Goal: Complete application form

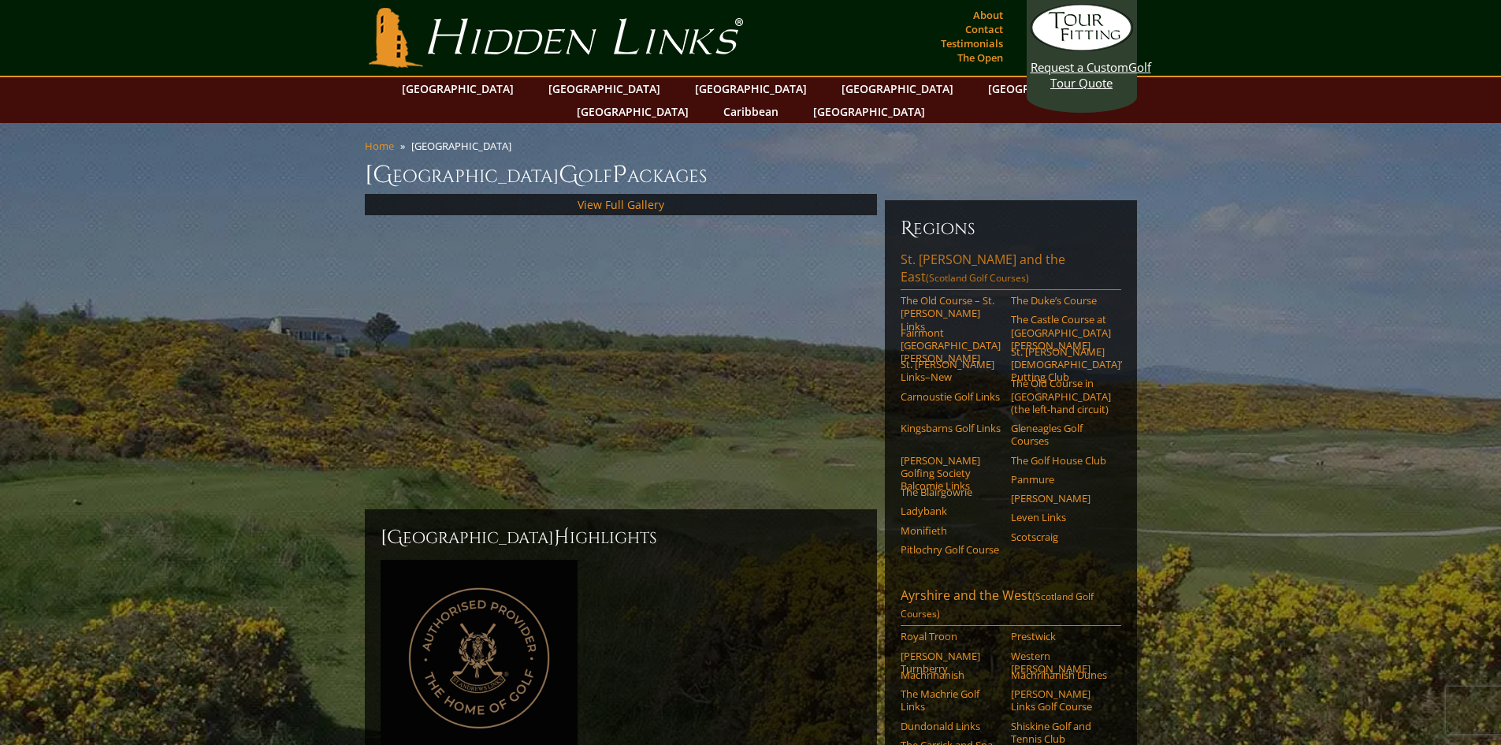
click at [964, 251] on link "[GEOGRAPHIC_DATA][PERSON_NAME] and the East (Scotland Golf Courses)" at bounding box center [1011, 270] width 221 height 39
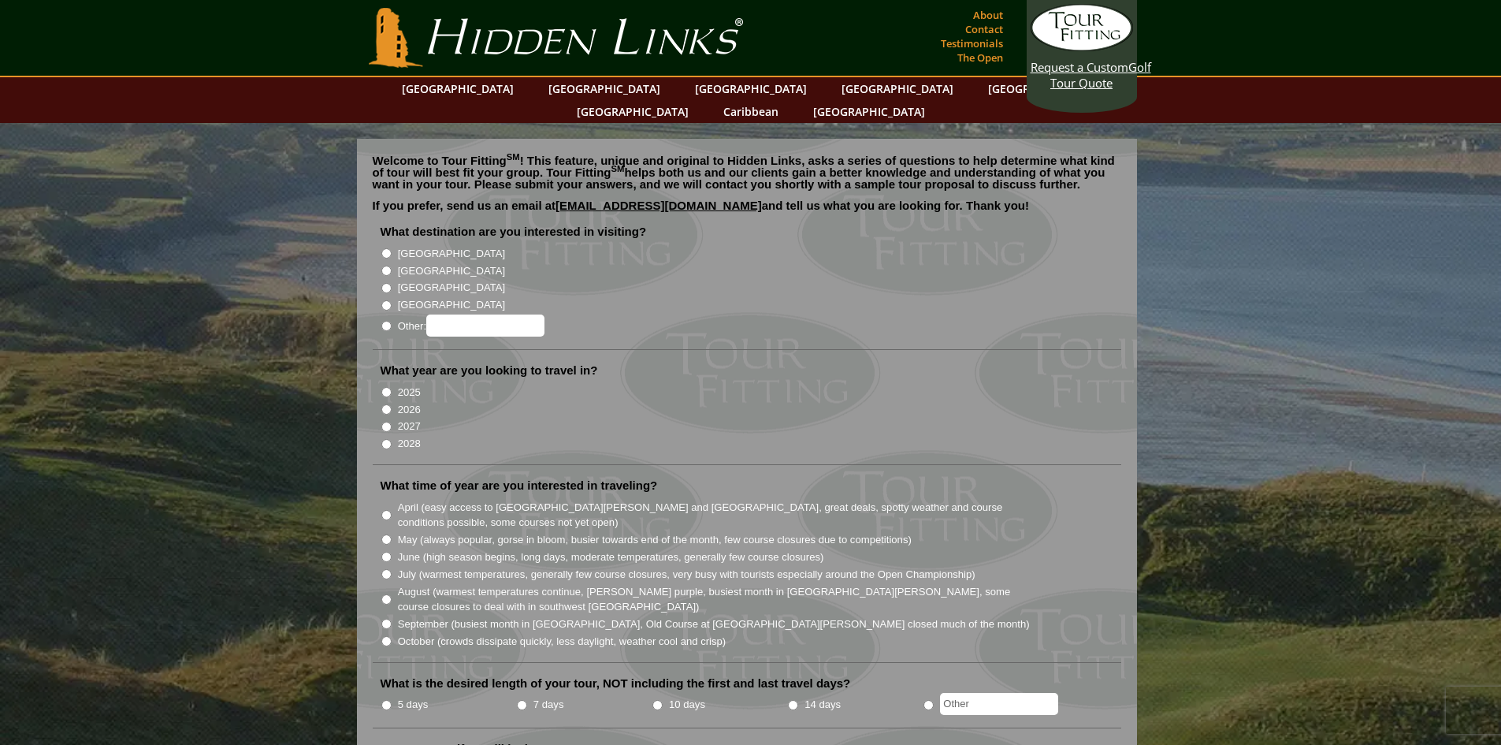
click at [385, 266] on input "[GEOGRAPHIC_DATA]" at bounding box center [386, 271] width 10 height 10
radio input "true"
click at [385, 422] on input "2027" at bounding box center [386, 427] width 10 height 10
radio input "true"
click at [388, 594] on input "August (warmest temperatures continue, heather bright purple, busiest month in …" at bounding box center [386, 599] width 10 height 10
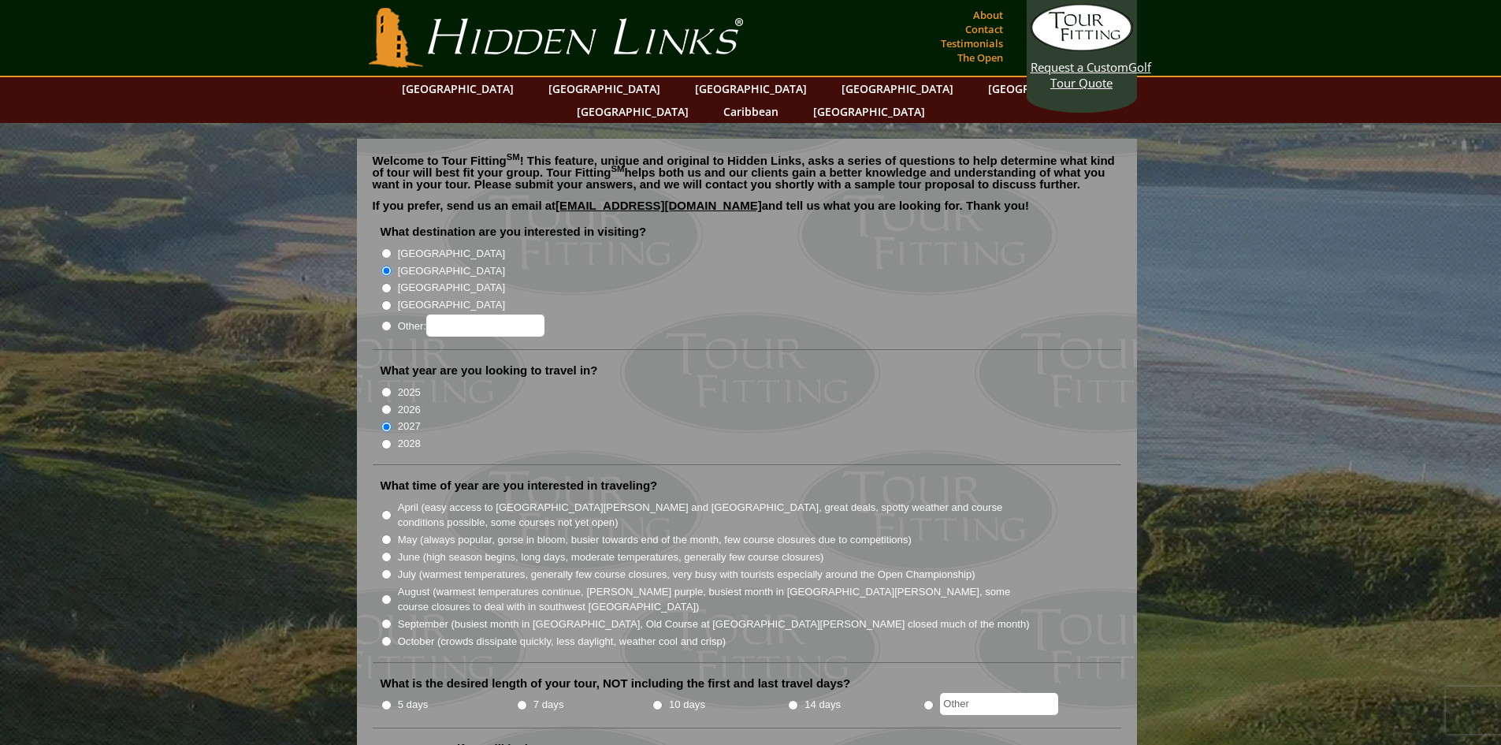
radio input "true"
click at [520, 700] on input "7 days" at bounding box center [522, 705] width 10 height 10
radio input "true"
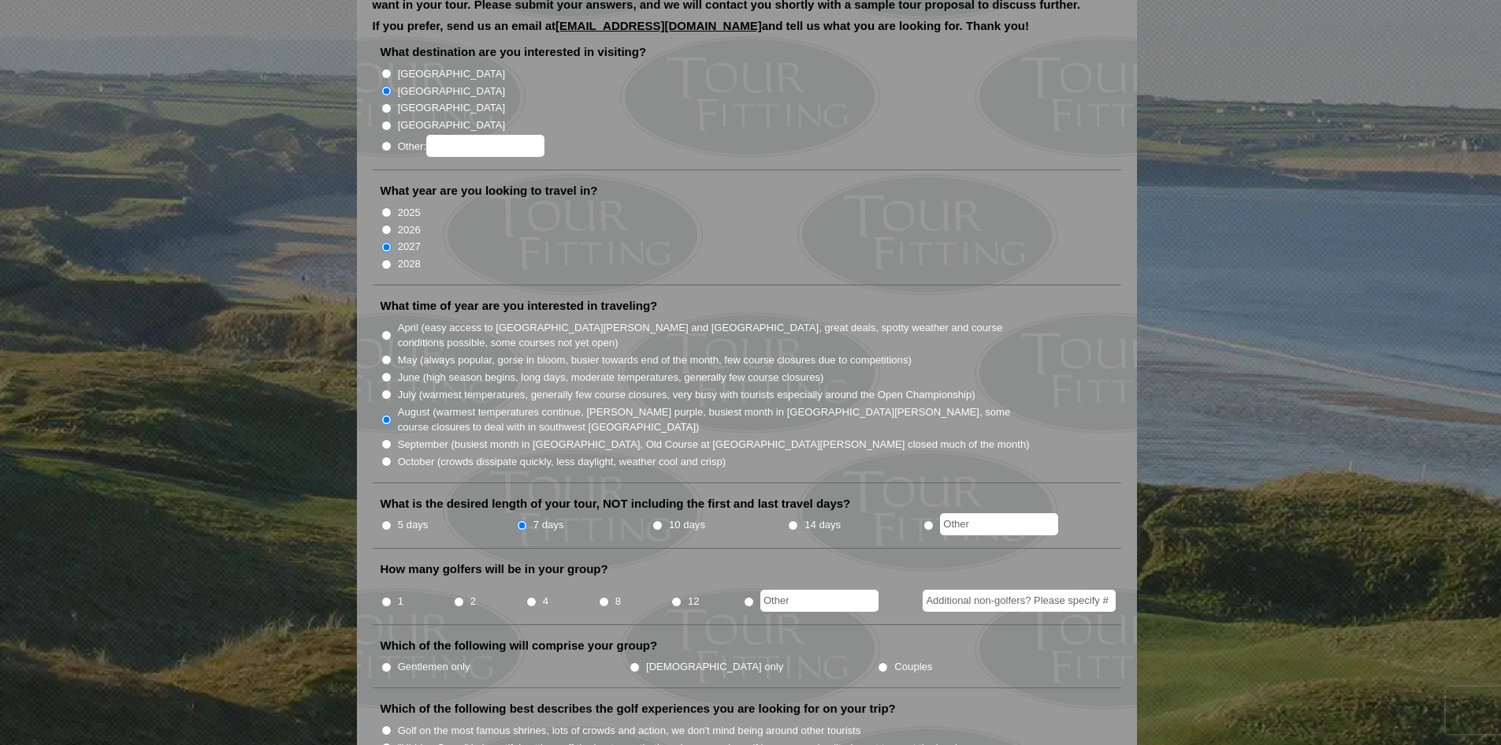
scroll to position [236, 0]
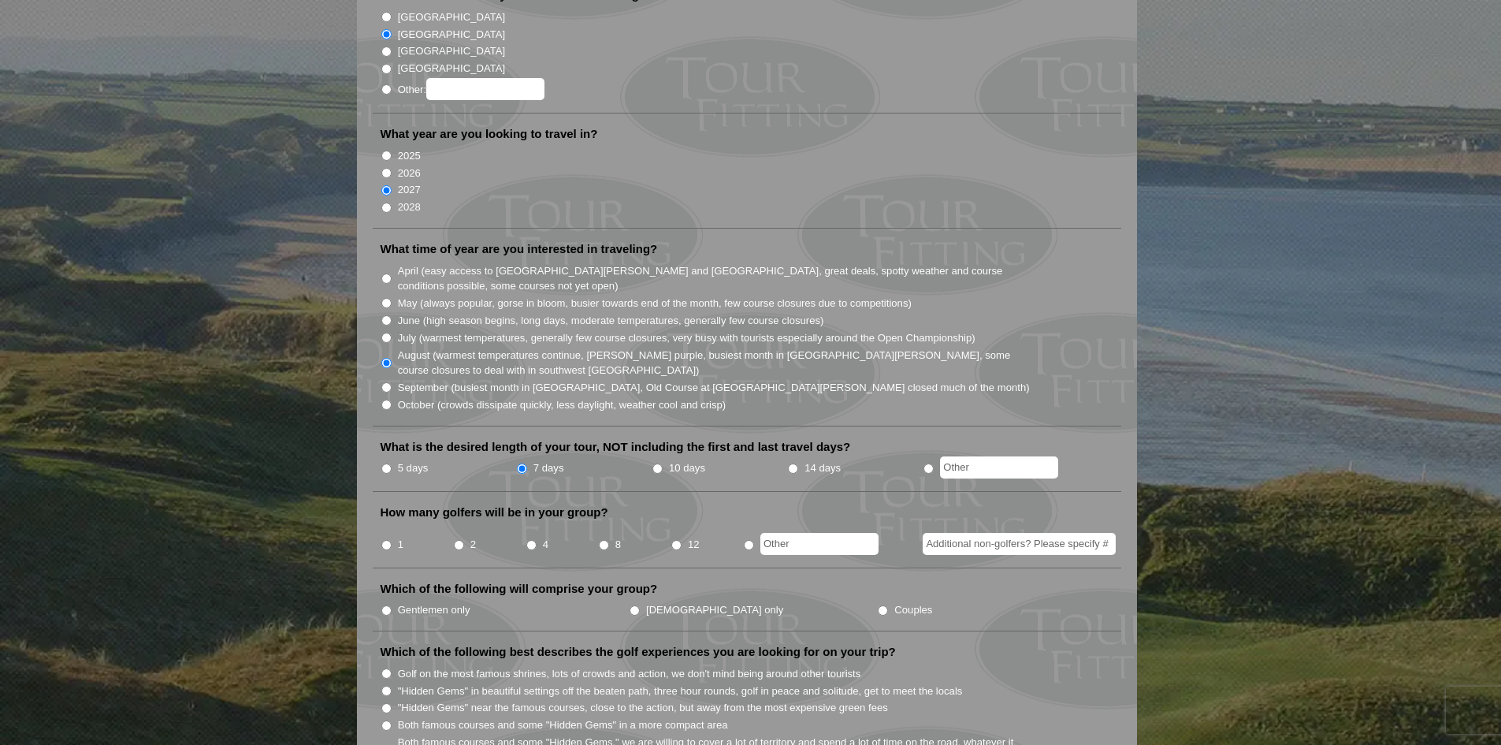
click at [605, 540] on input "8" at bounding box center [604, 545] width 10 height 10
radio input "true"
click at [878, 605] on input "Couples" at bounding box center [883, 610] width 10 height 10
radio input "true"
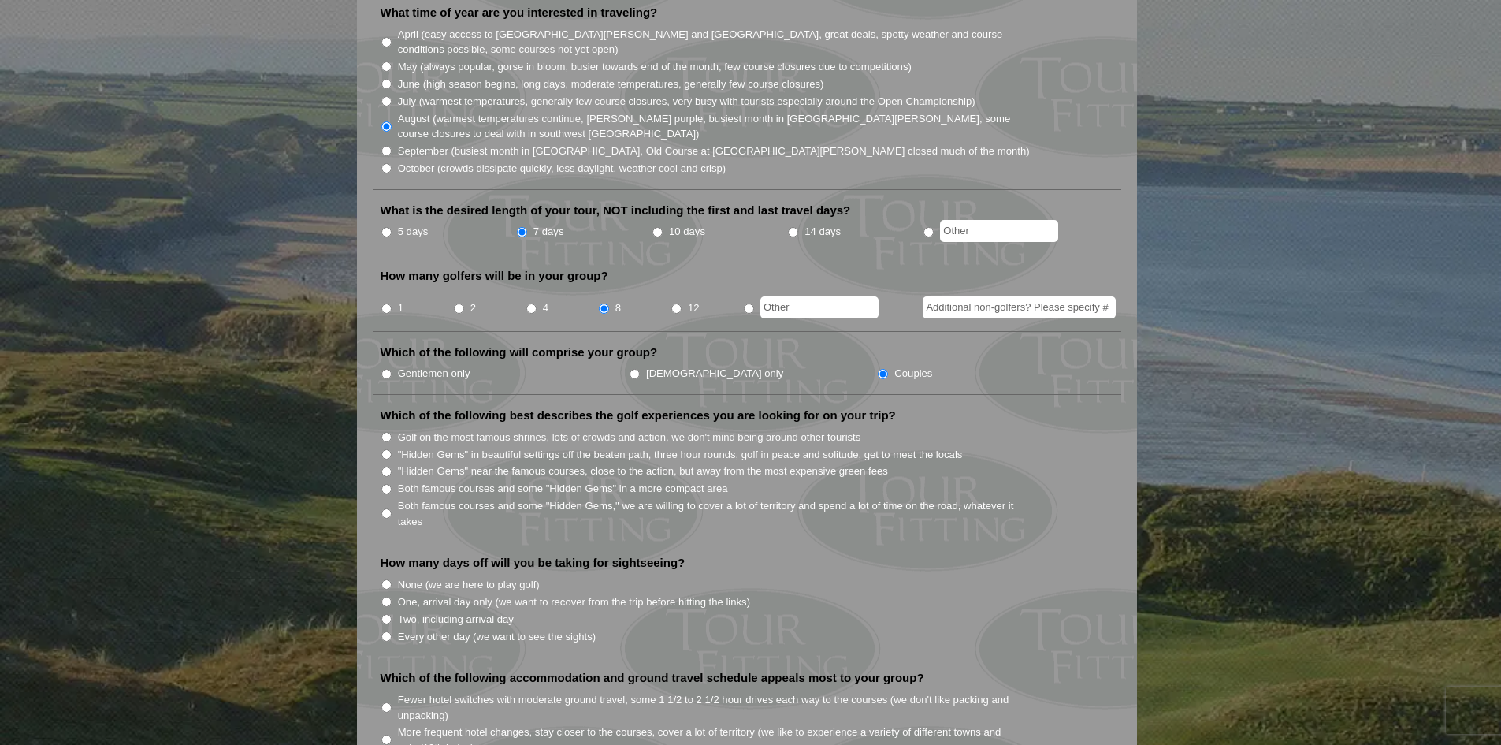
scroll to position [552, 0]
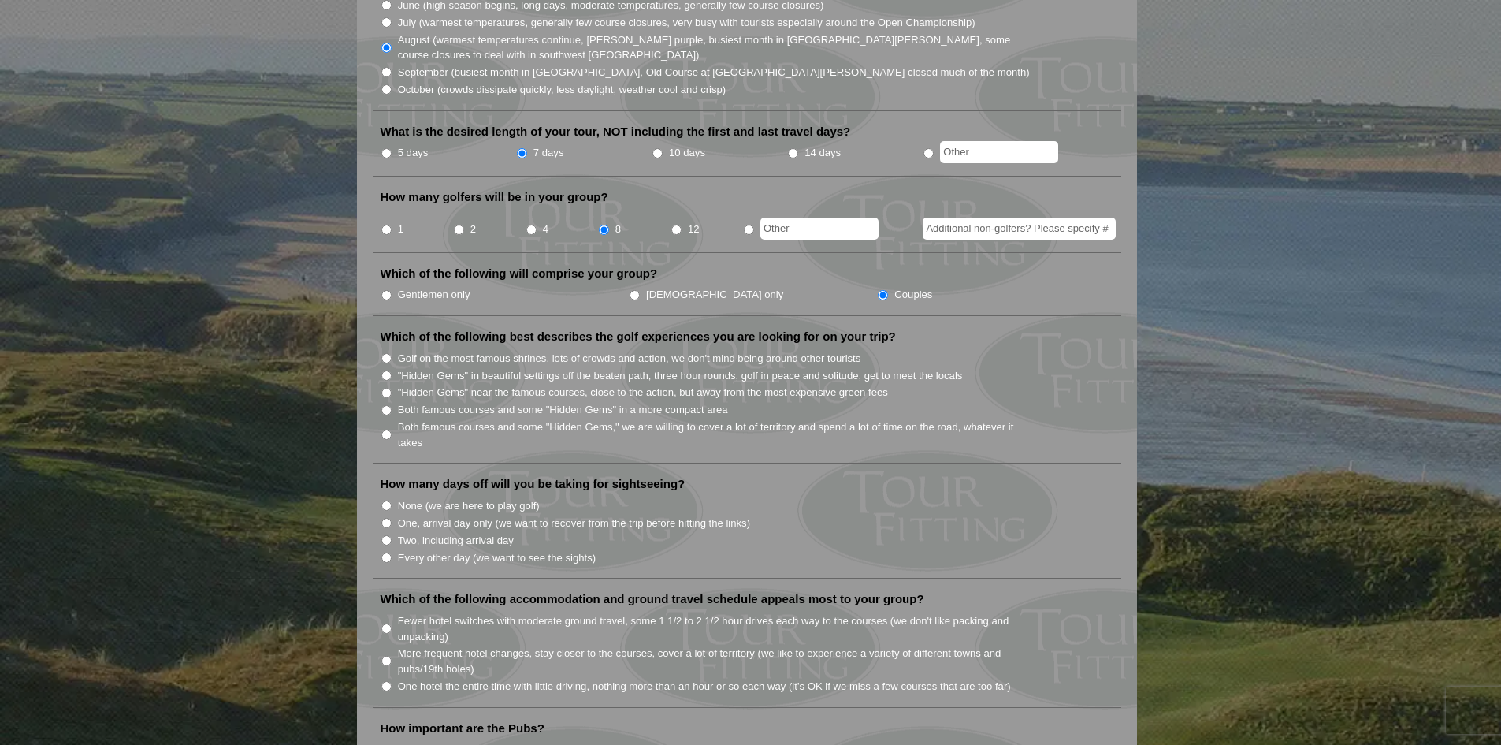
click at [658, 148] on input "10 days" at bounding box center [657, 153] width 10 height 10
radio input "true"
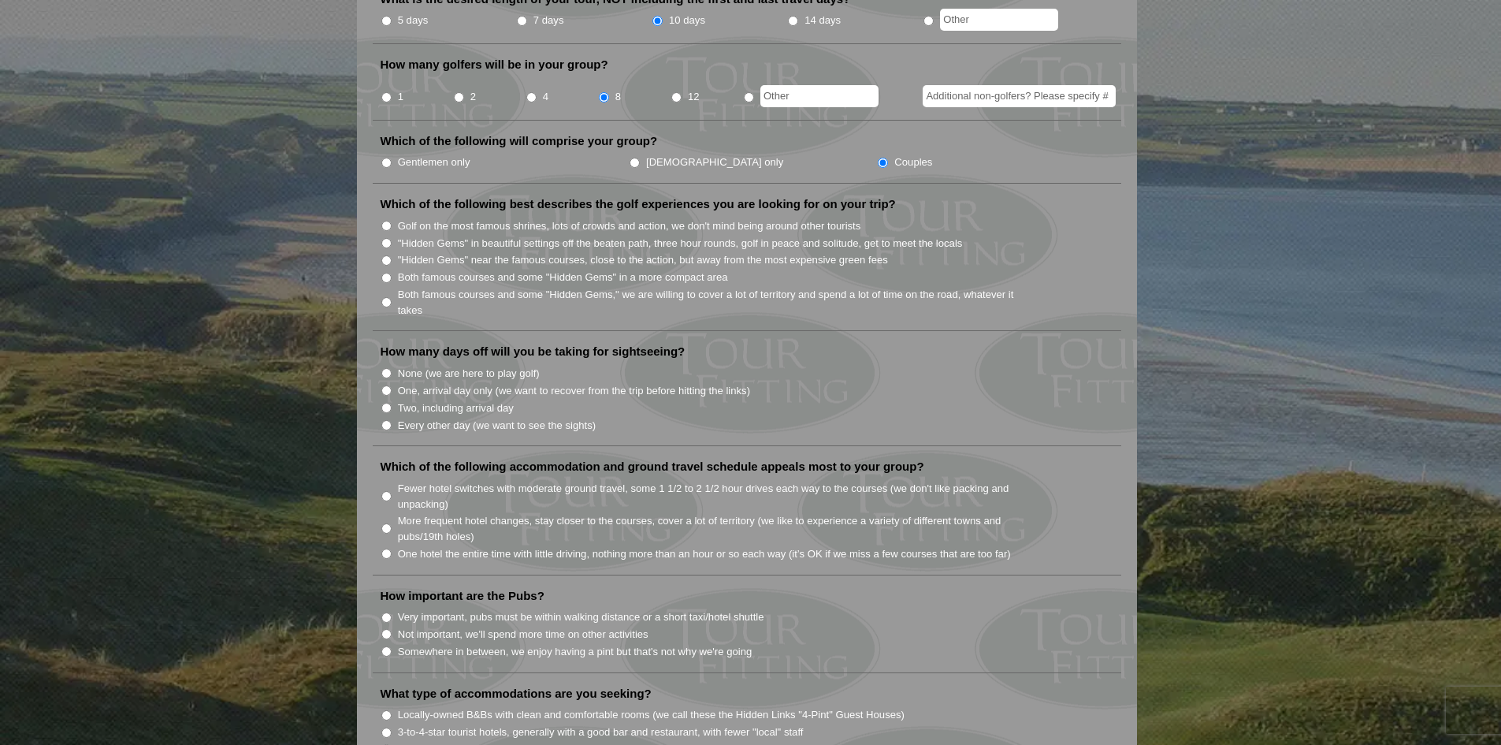
scroll to position [788, 0]
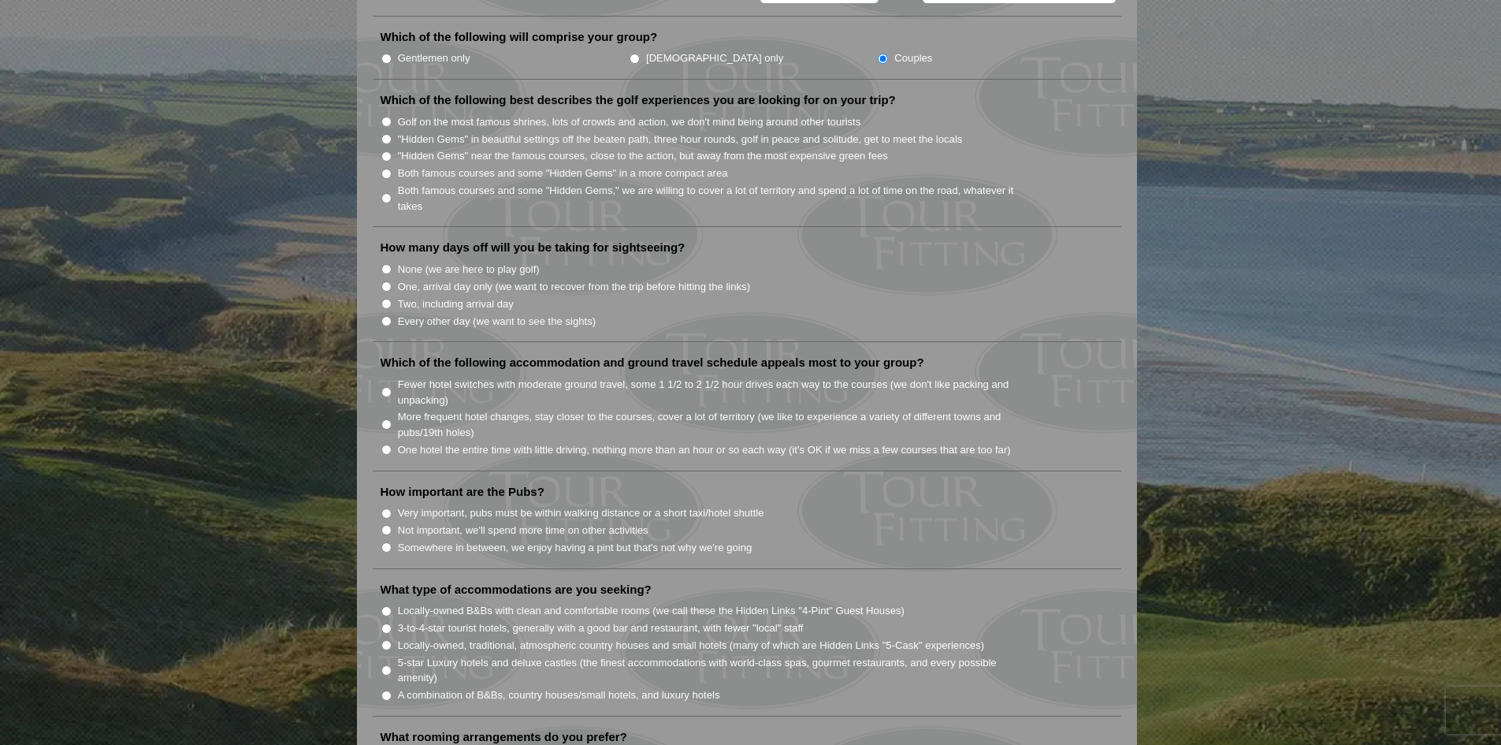
click at [384, 508] on input "Very important, pubs must be within walking distance or a short taxi/hotel shut…" at bounding box center [386, 513] width 10 height 10
radio input "true"
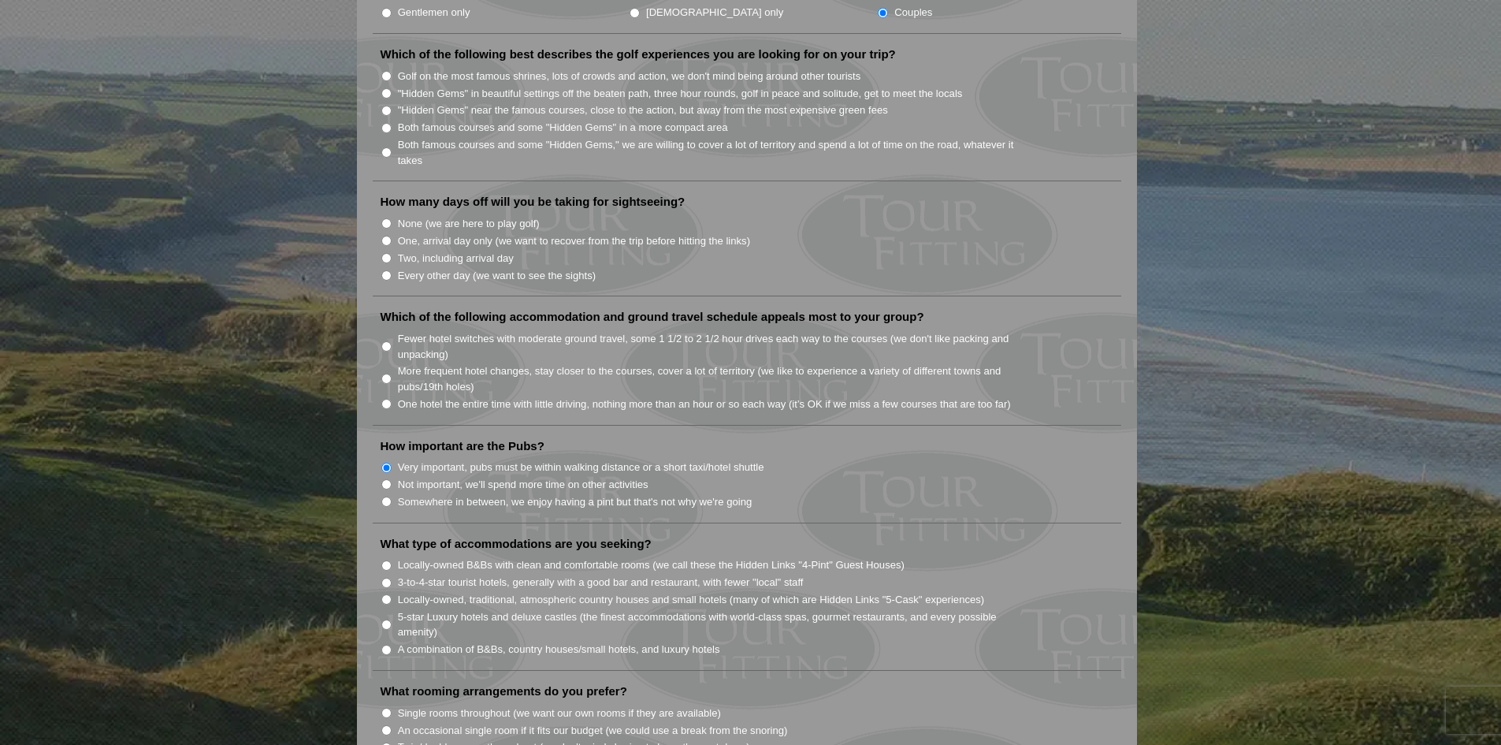
scroll to position [867, 0]
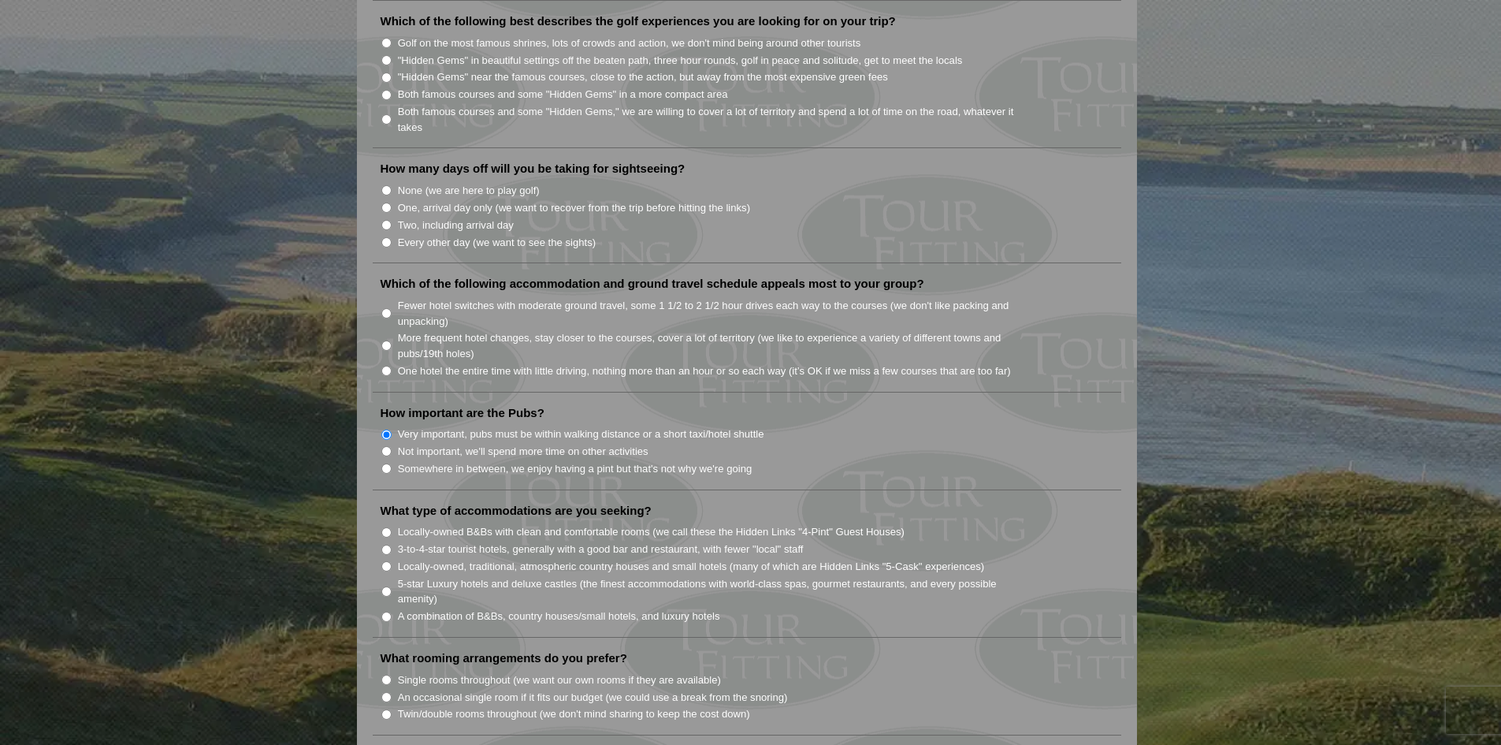
drag, startPoint x: 385, startPoint y: 693, endPoint x: 387, endPoint y: 684, distance: 8.8
click at [385, 709] on input "Twin/double rooms throughout (we don't mind sharing to keep the cost down)" at bounding box center [386, 714] width 10 height 10
radio input "true"
click at [389, 544] on input "3-to-4-star tourist hotels, generally with a good bar and restaurant, with fewe…" at bounding box center [386, 549] width 10 height 10
radio input "true"
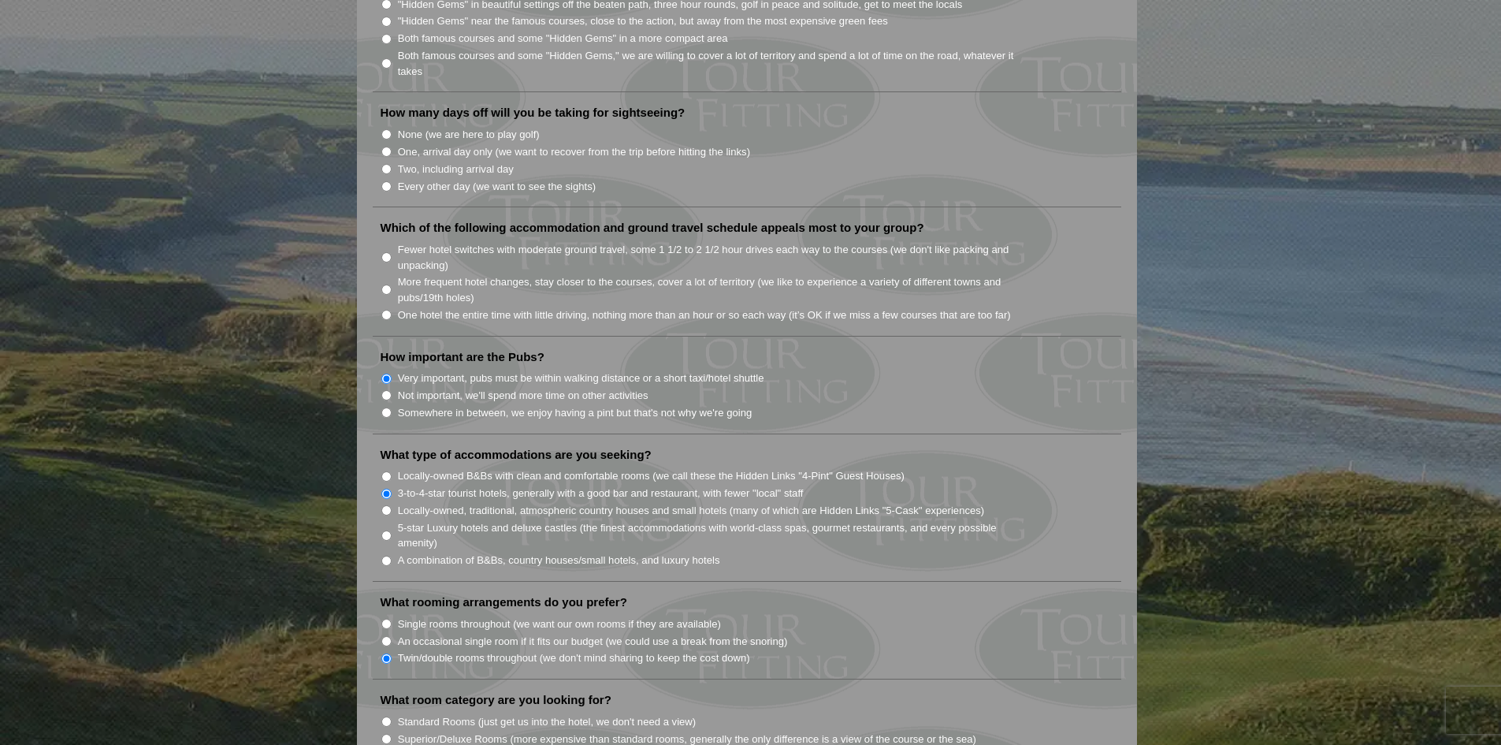
scroll to position [1103, 0]
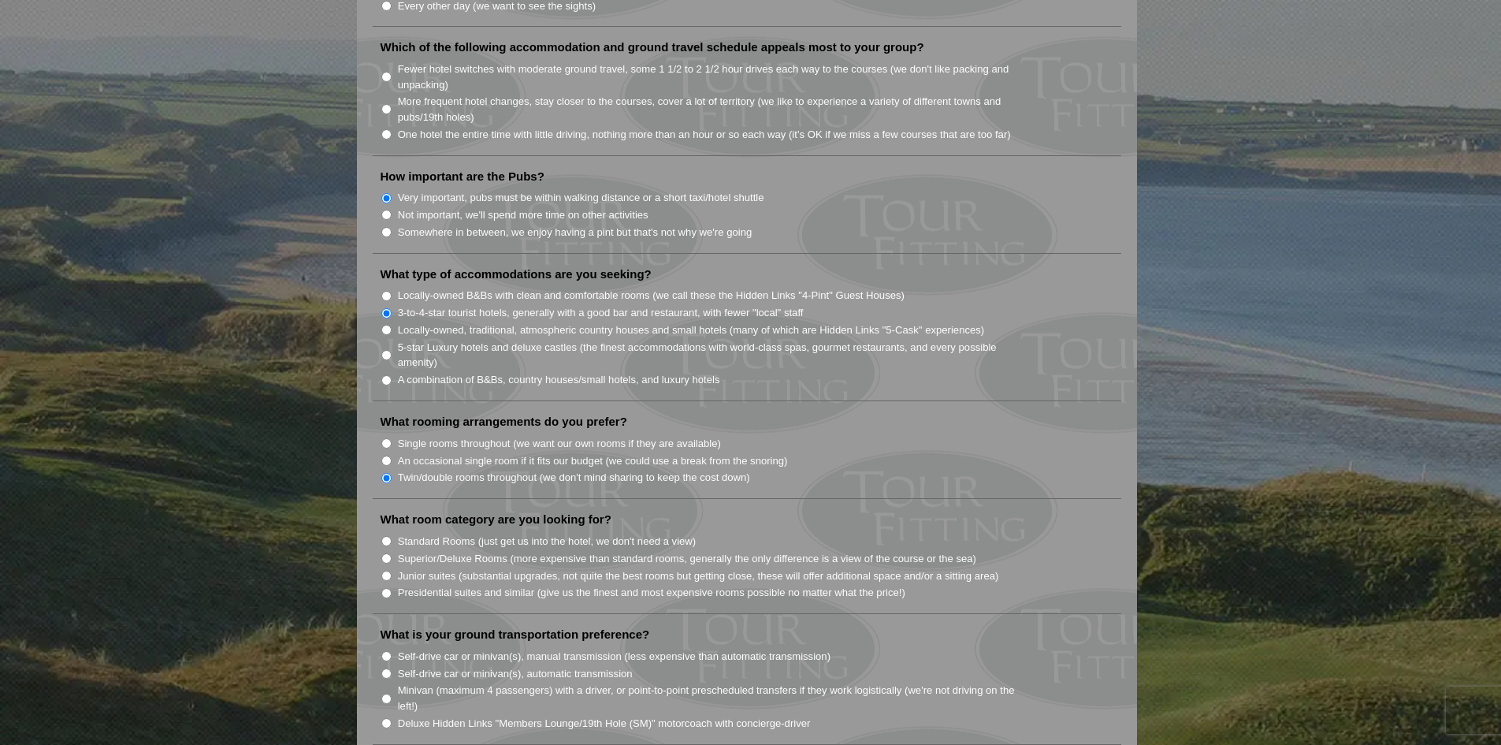
click at [388, 693] on input "Minivan (maximum 4 passengers) with a driver, or point-to-point prescheduled tr…" at bounding box center [386, 698] width 10 height 10
radio input "true"
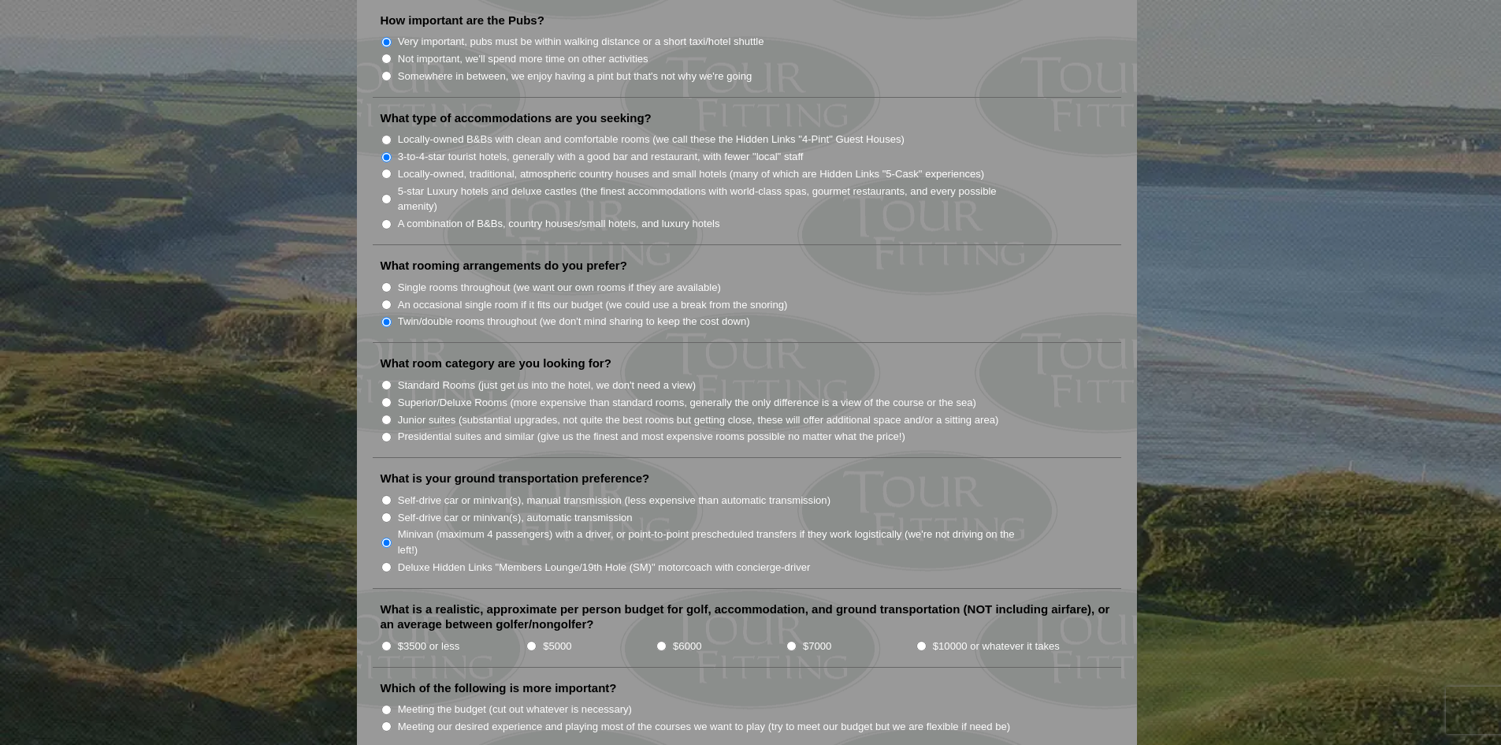
scroll to position [1261, 0]
click at [386, 639] on input "$3500 or less" at bounding box center [386, 644] width 10 height 10
radio input "true"
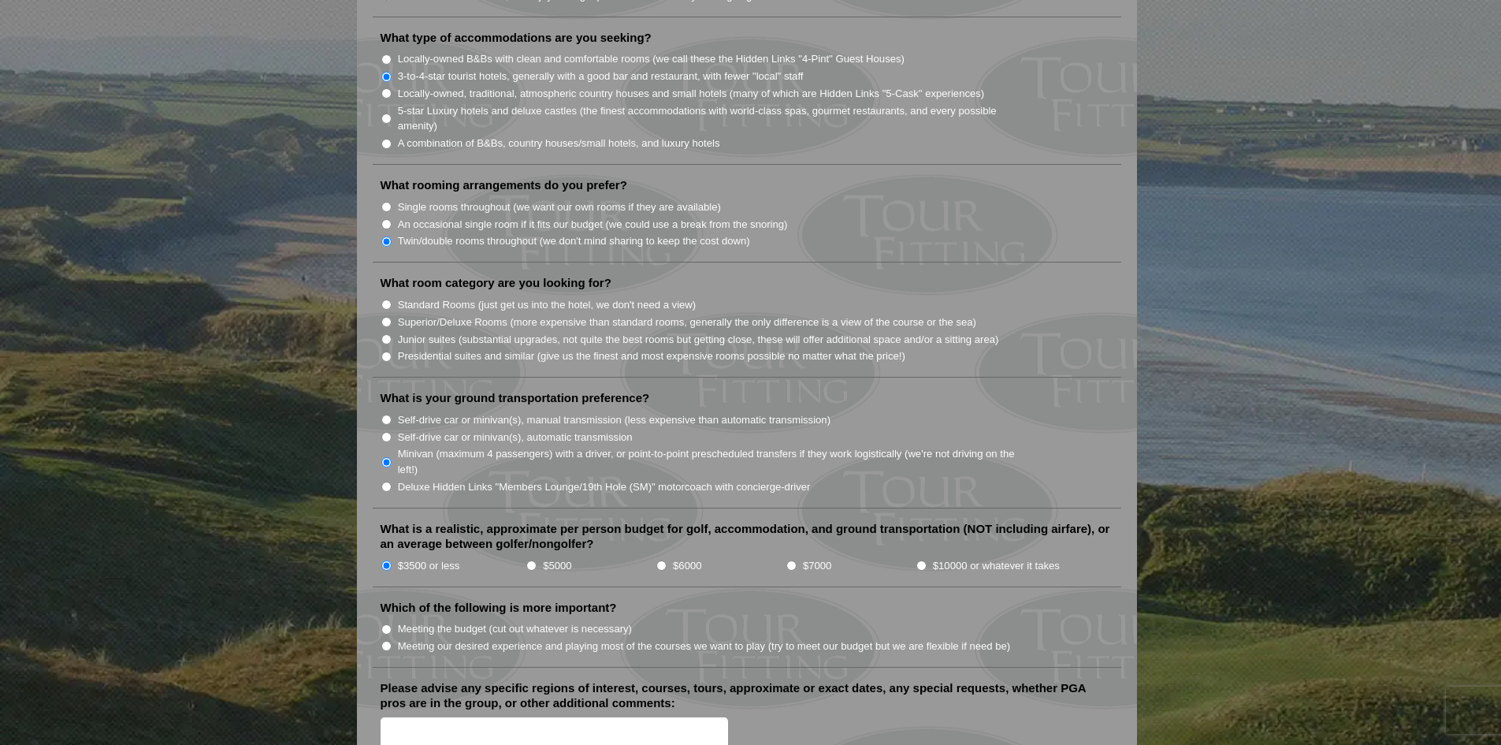
click at [386, 641] on input "Meeting our desired experience and playing most of the courses we want to play …" at bounding box center [386, 646] width 10 height 10
radio input "true"
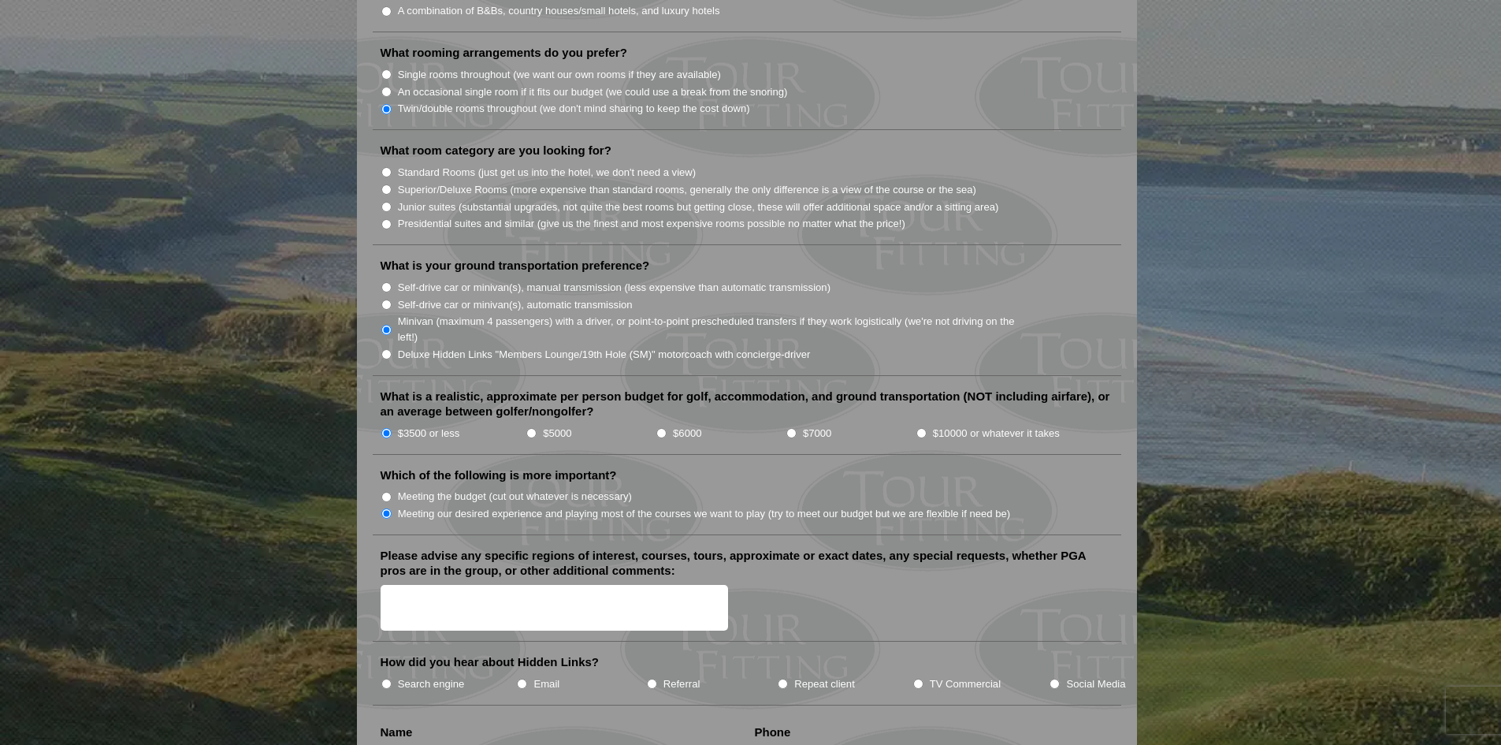
scroll to position [1497, 0]
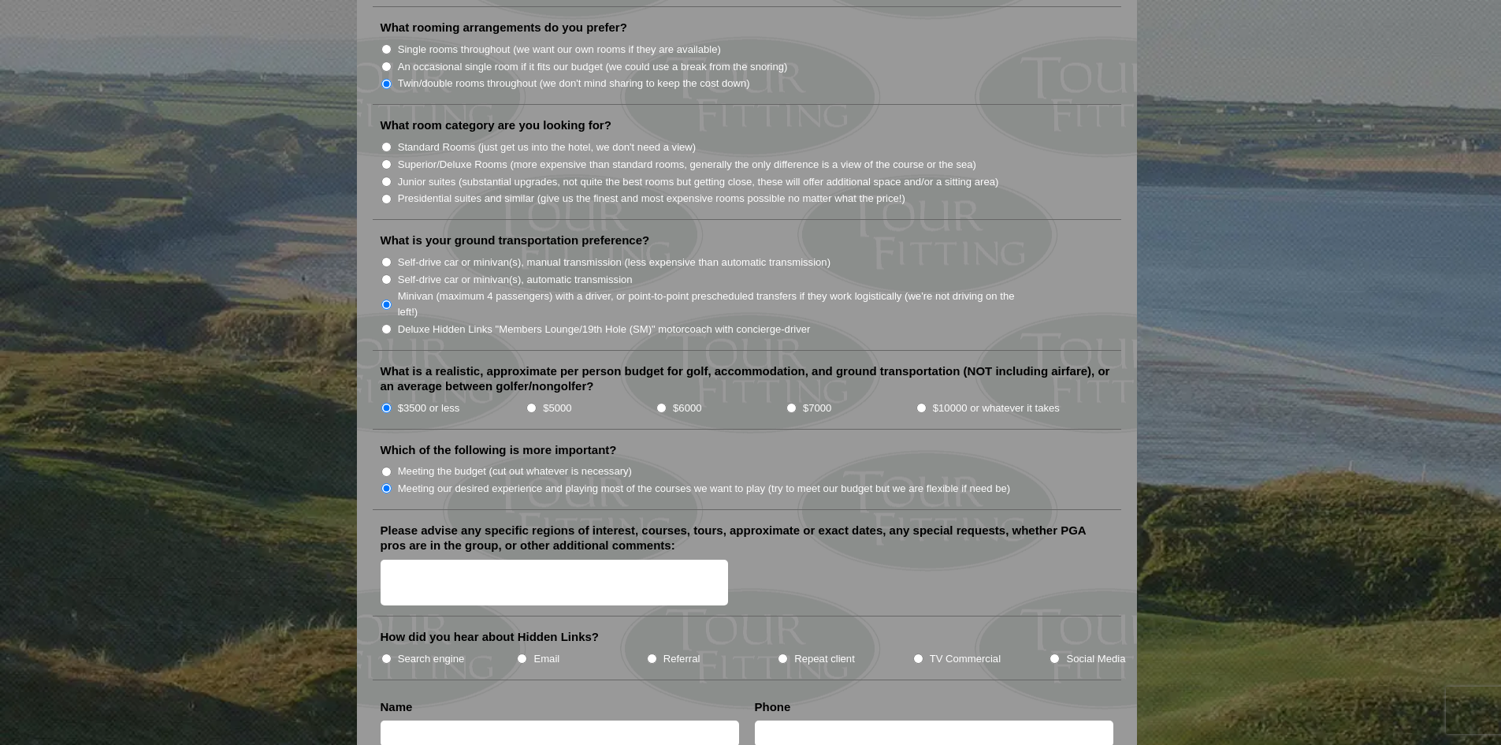
click at [387, 653] on input "Search engine" at bounding box center [386, 658] width 10 height 10
radio input "true"
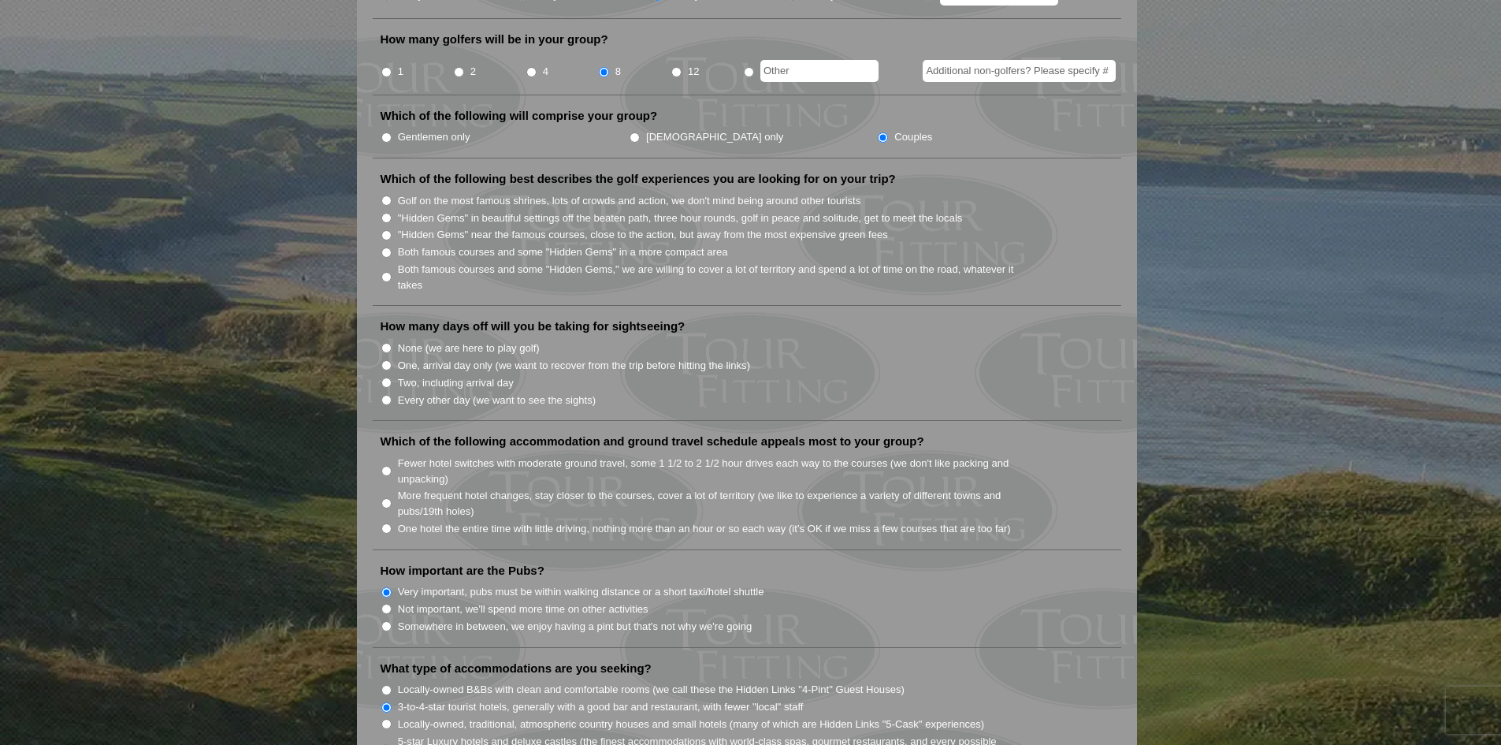
scroll to position [630, 0]
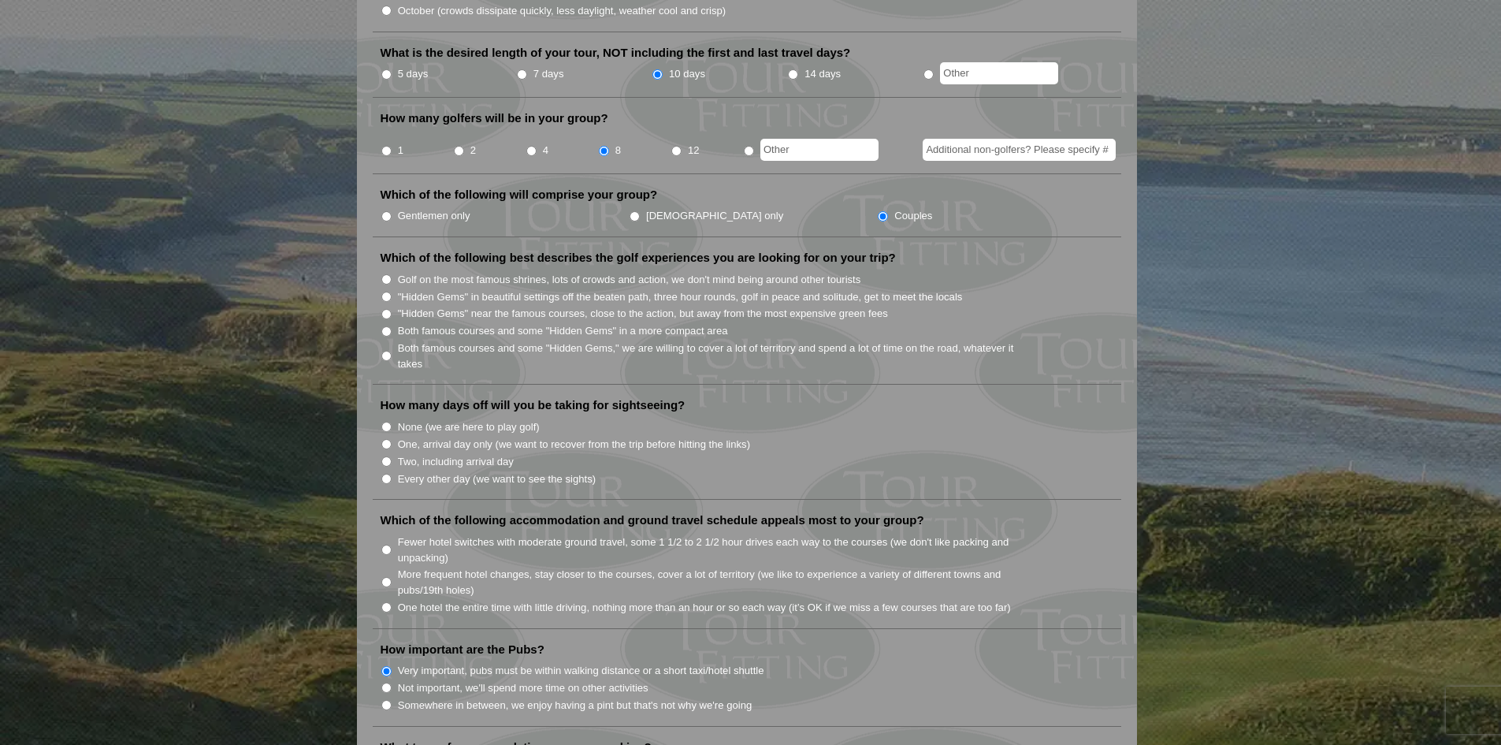
click at [386, 422] on input "None (we are here to play golf)" at bounding box center [386, 427] width 10 height 10
radio input "true"
click at [385, 326] on input "Both famous courses and some "Hidden Gems" in a more compact area" at bounding box center [386, 331] width 10 height 10
radio input "true"
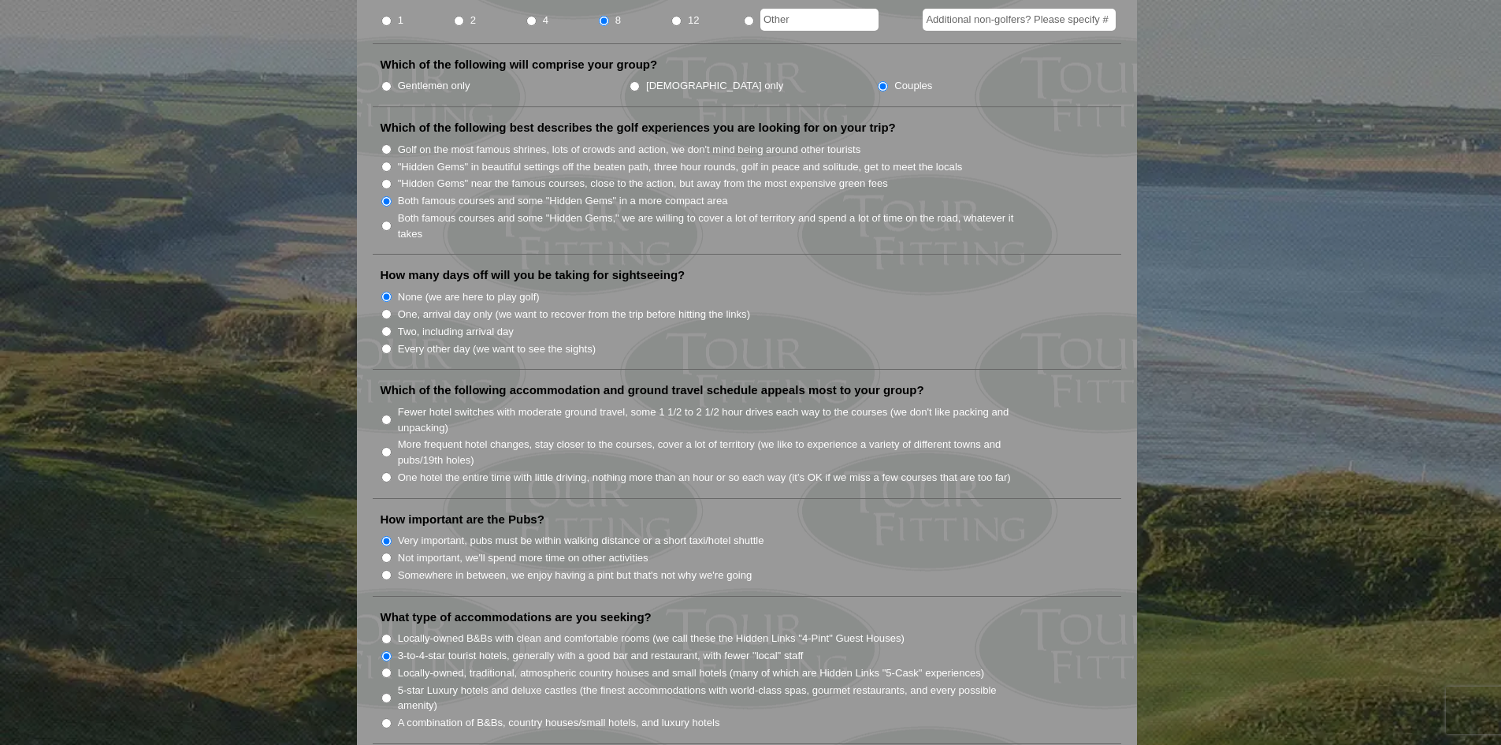
scroll to position [788, 0]
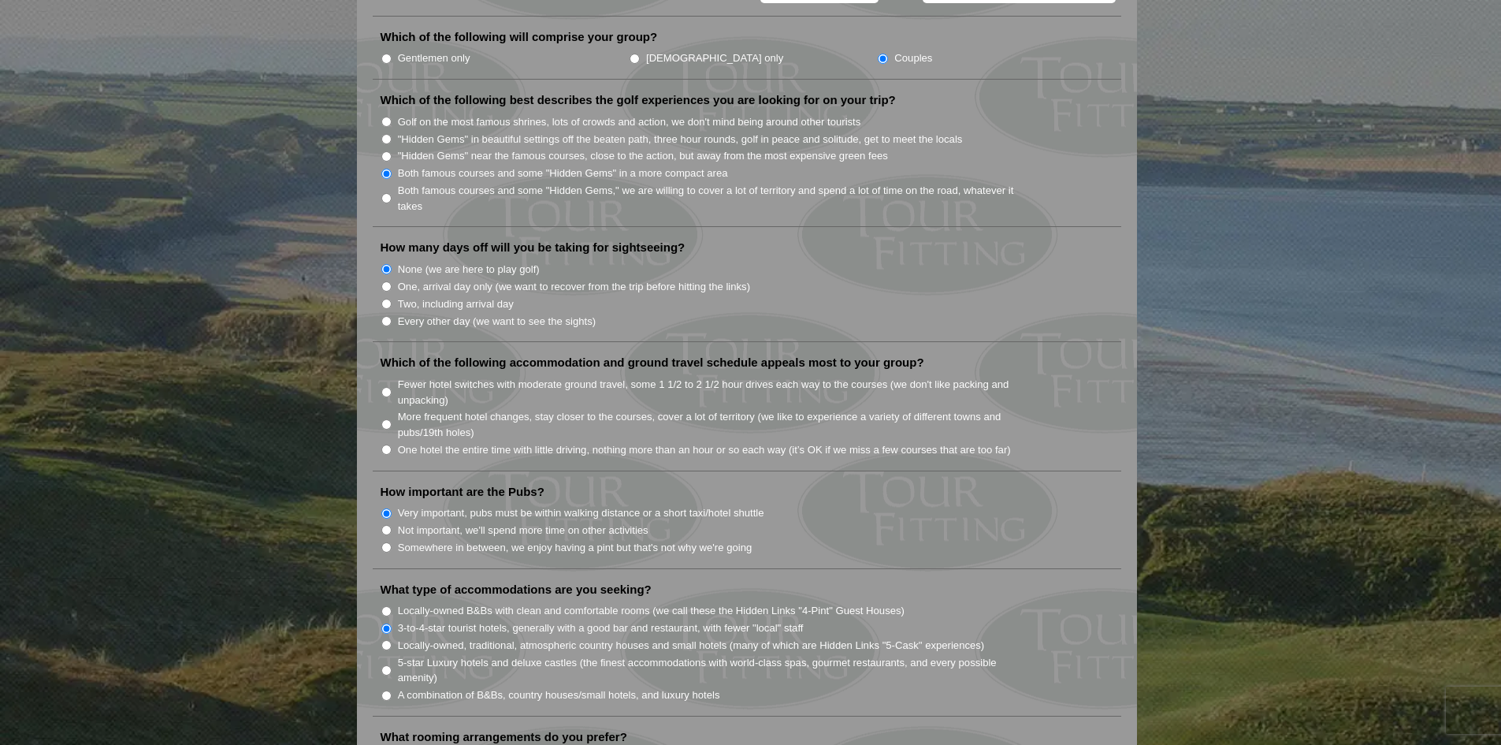
click at [388, 444] on input "One hotel the entire time with little driving, nothing more than an hour or so …" at bounding box center [386, 449] width 10 height 10
radio input "true"
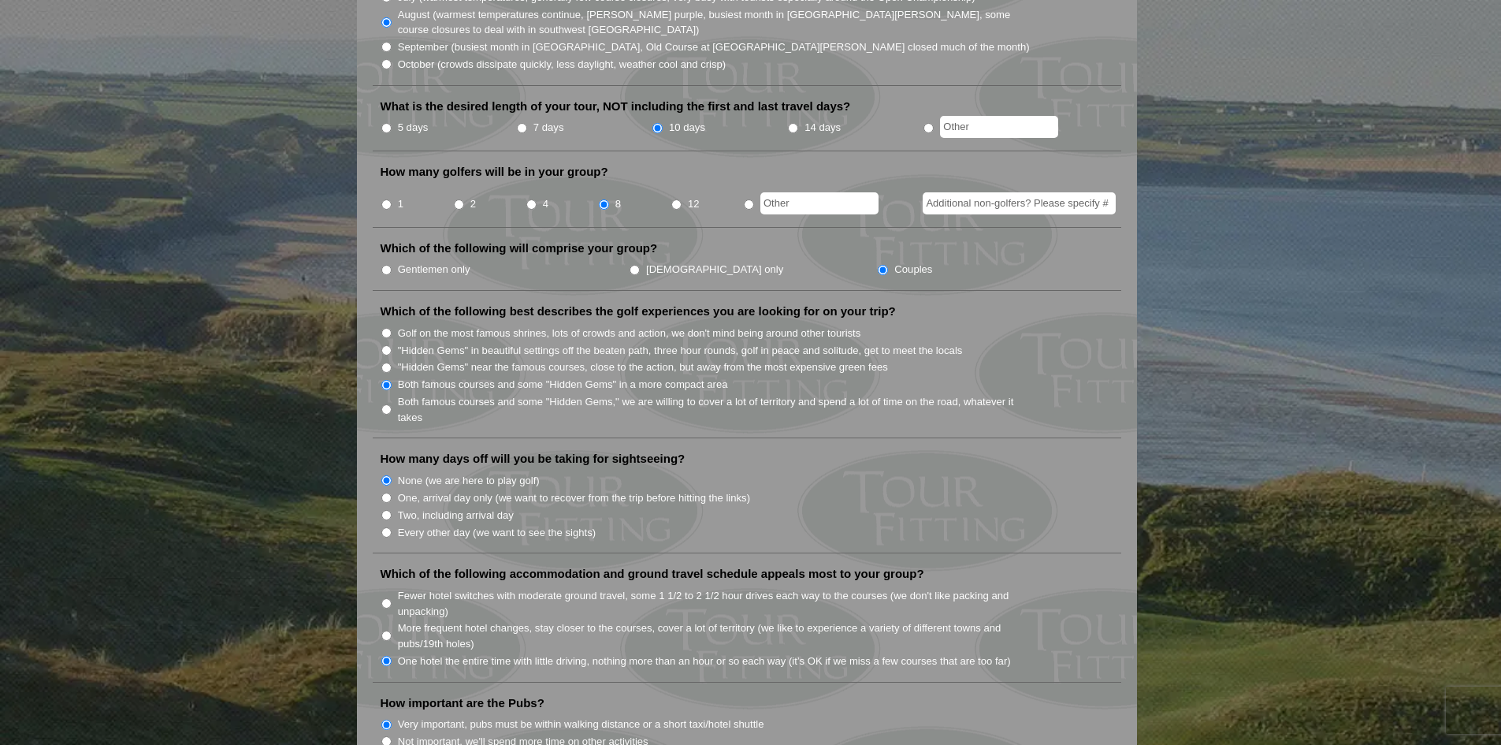
scroll to position [473, 0]
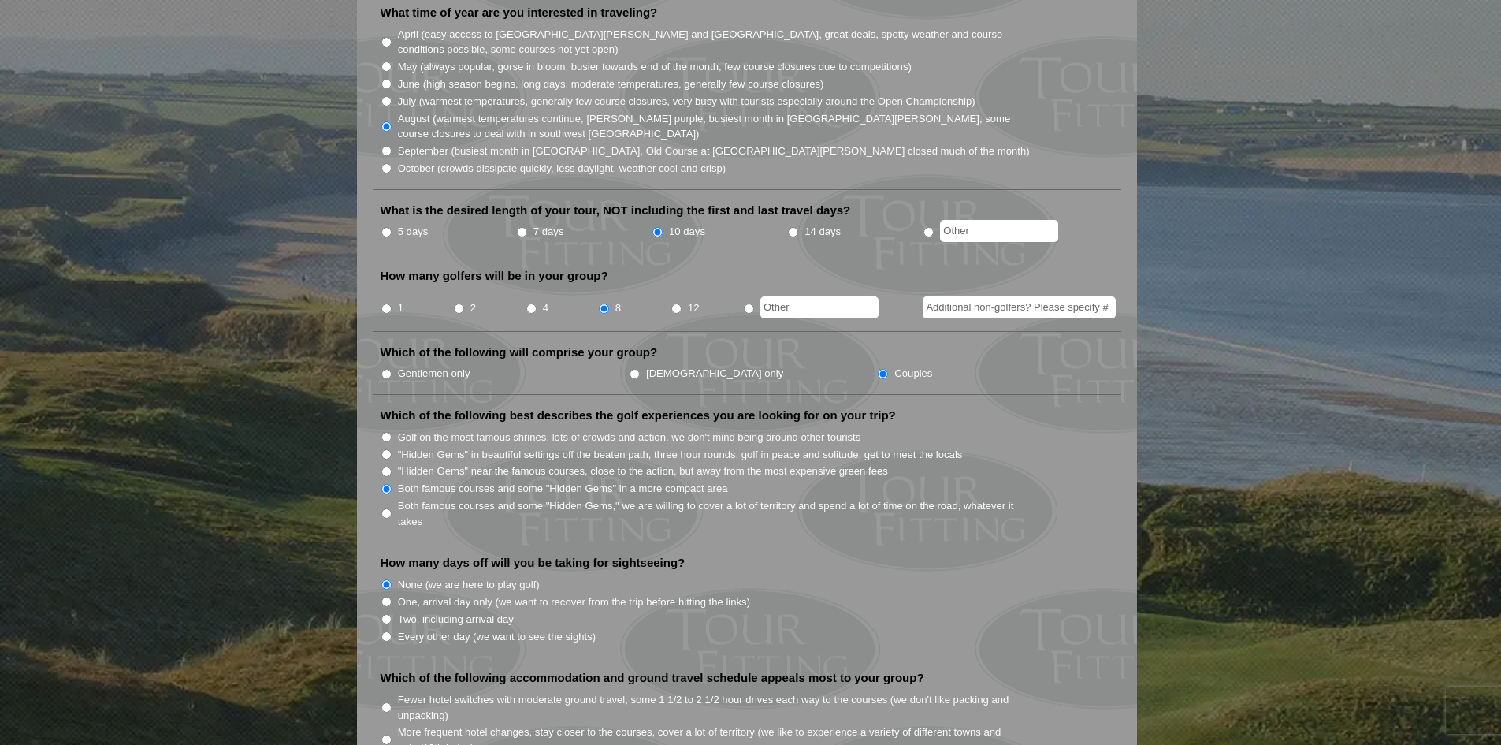
click at [387, 369] on input "Gentlemen only" at bounding box center [386, 374] width 10 height 10
radio input "true"
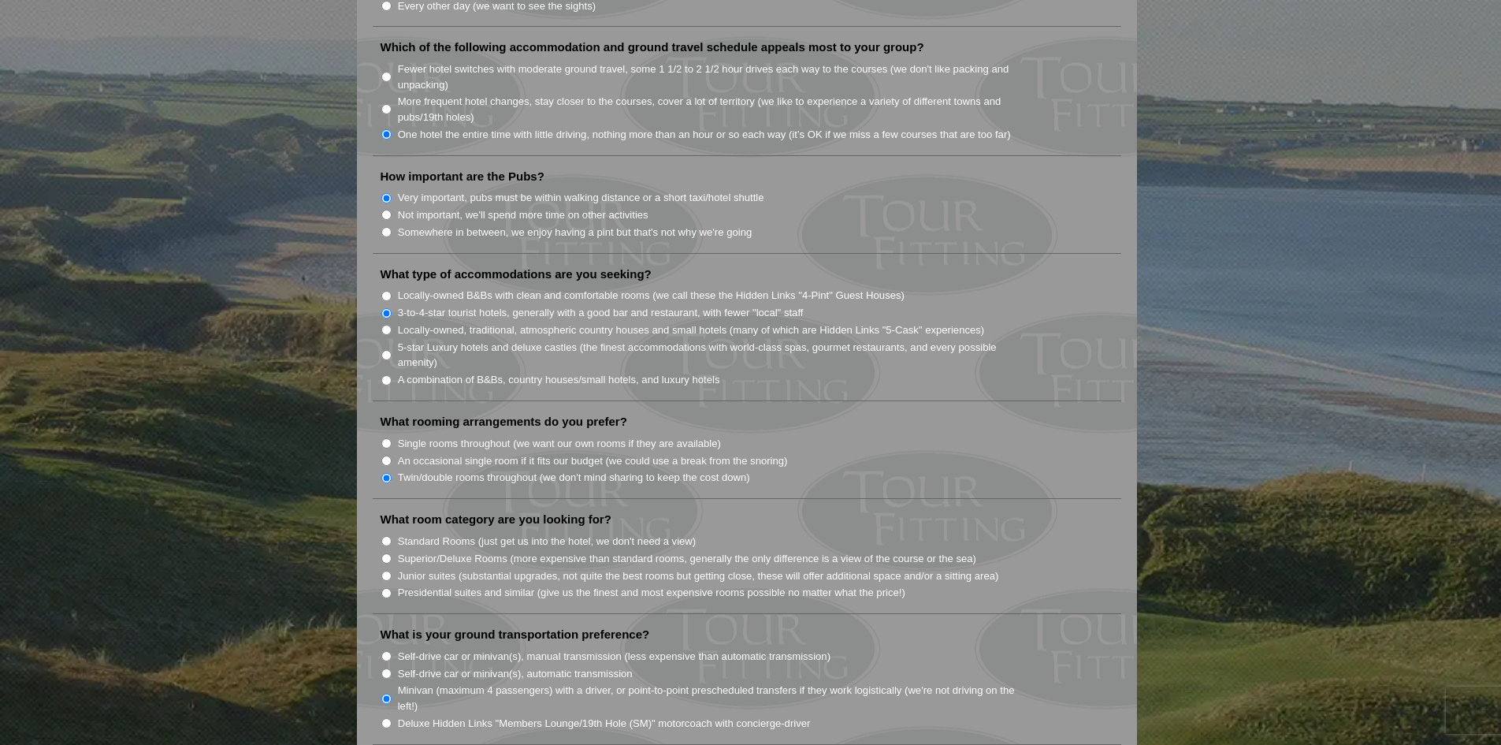
scroll to position [1261, 0]
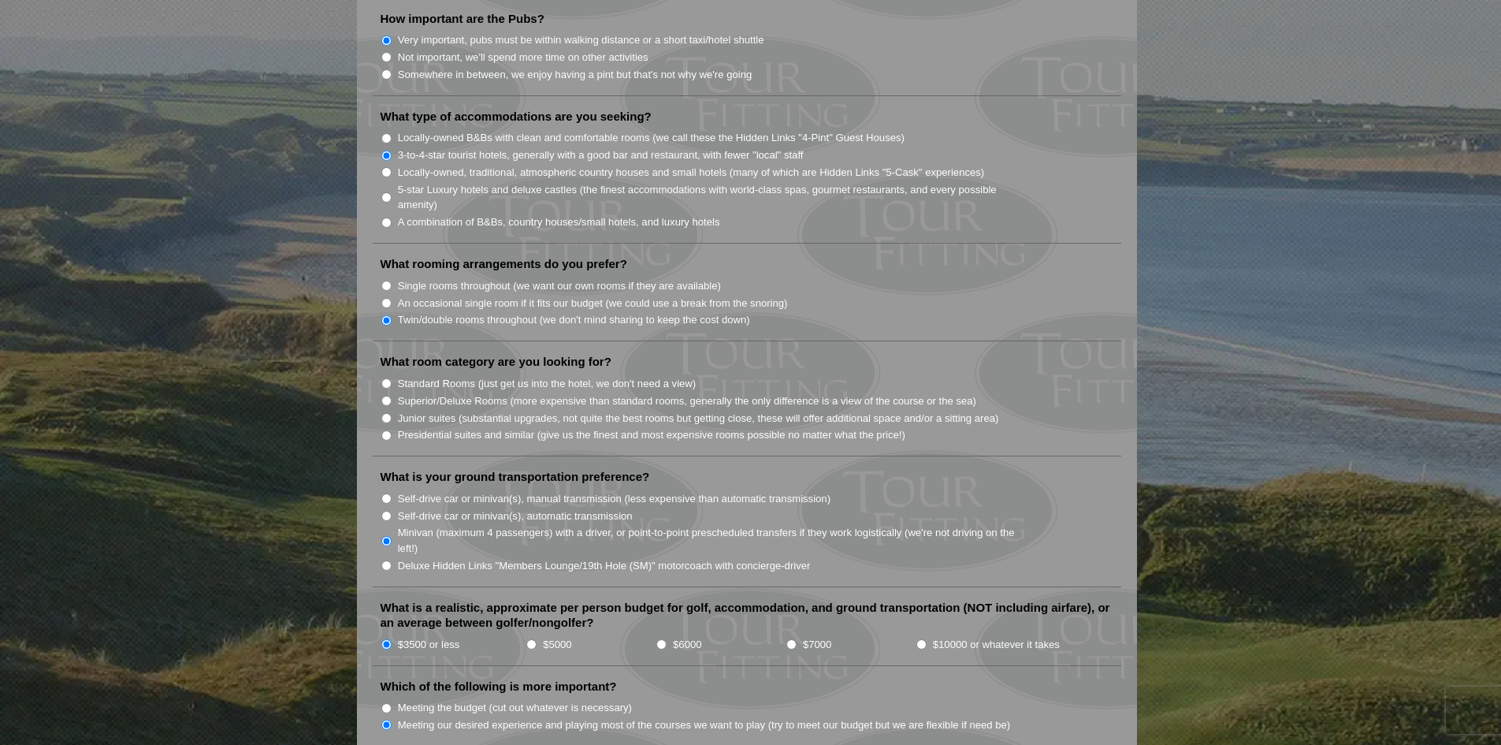
click at [388, 396] on input "Superior/Deluxe Rooms (more expensive than standard rooms, generally the only d…" at bounding box center [386, 401] width 10 height 10
radio input "true"
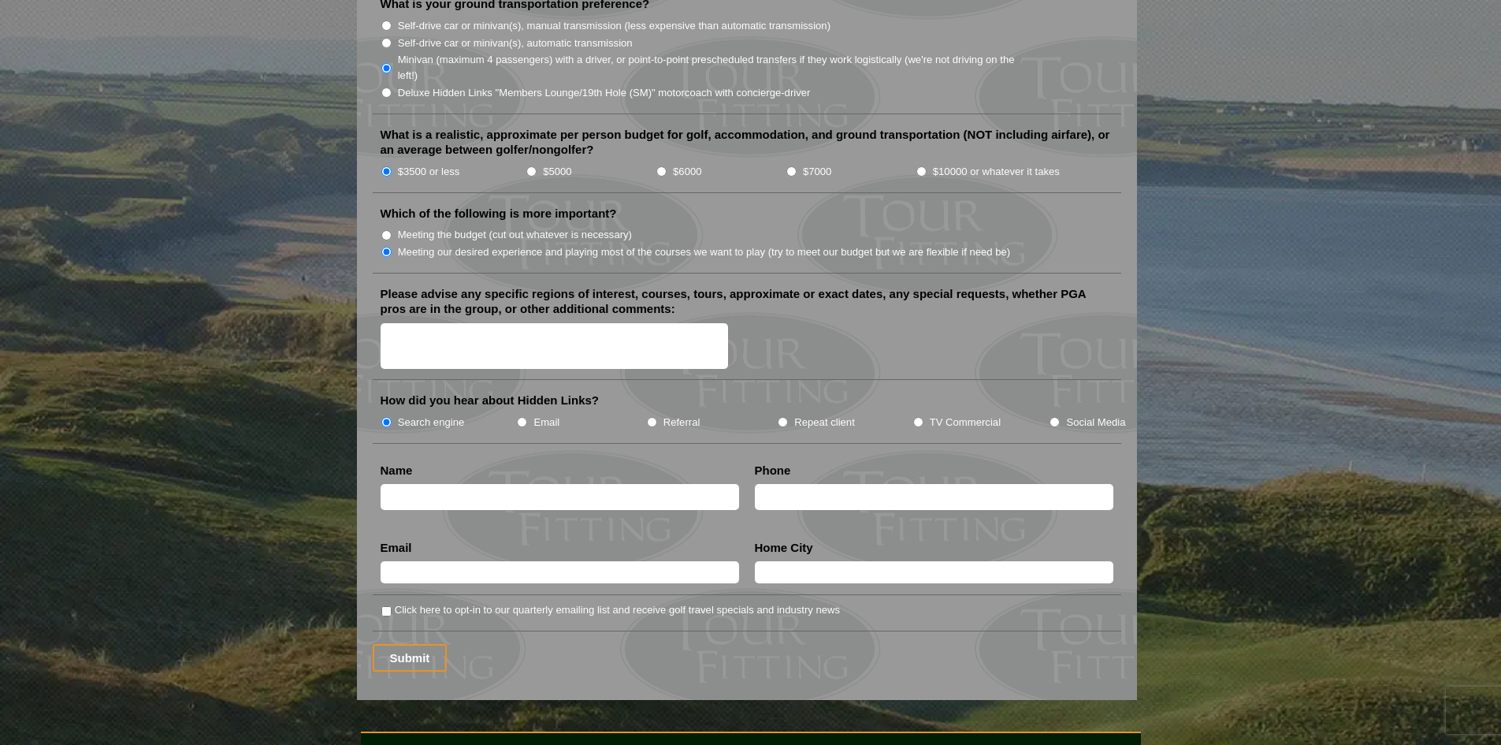
scroll to position [1812, 0]
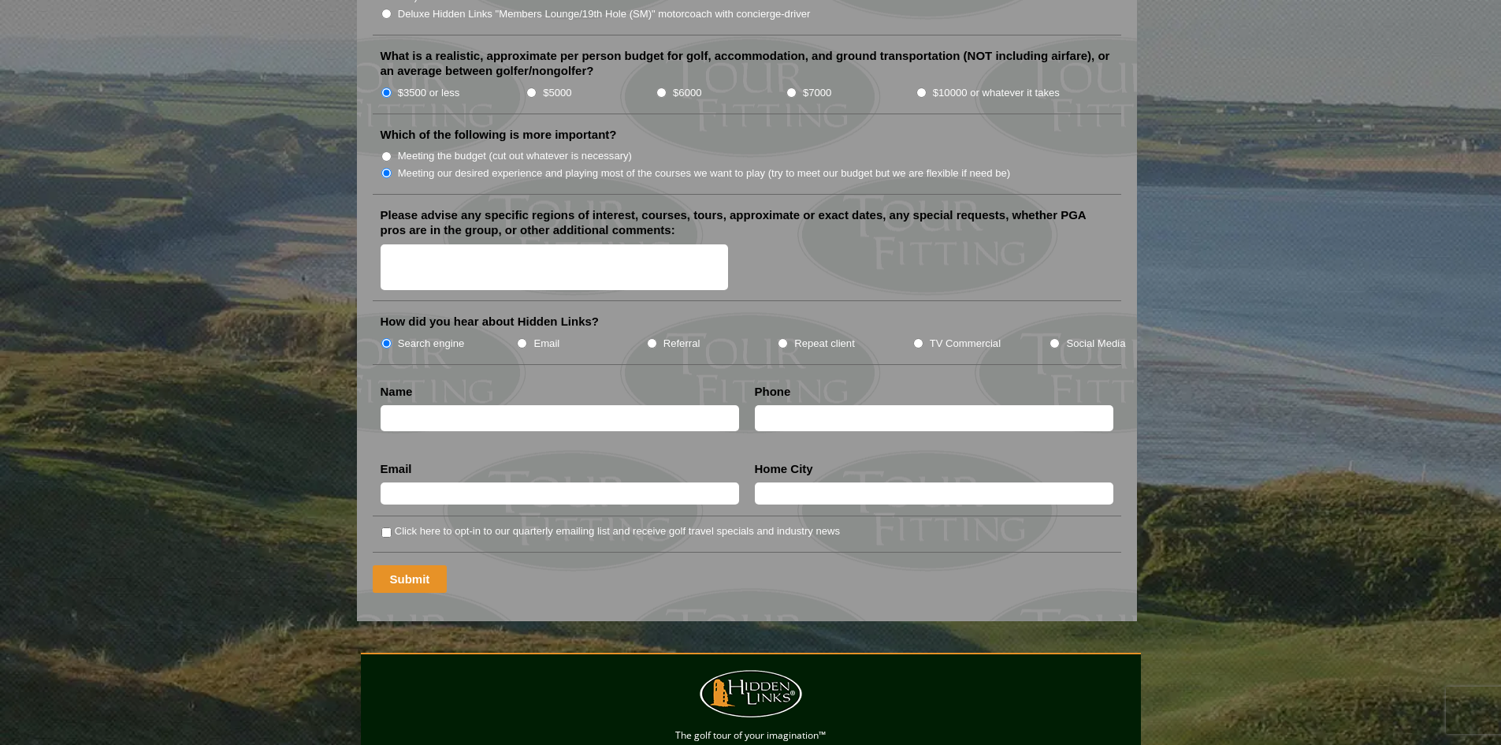
click at [432, 565] on input "Submit" at bounding box center [410, 579] width 75 height 28
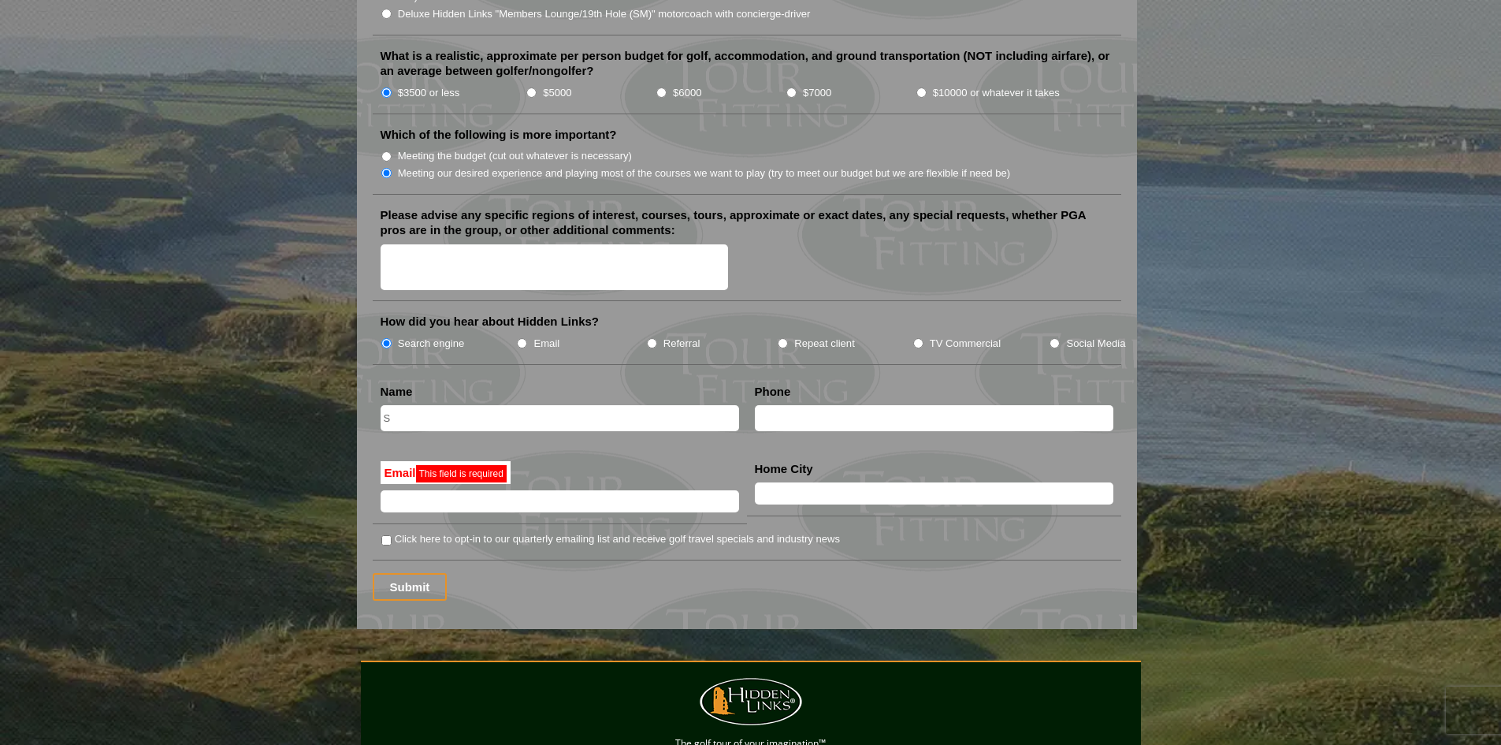
type input "Spencer Clark"
type input "3367078268"
type input "sclark810@yahoo.com"
type input "Wilmington"
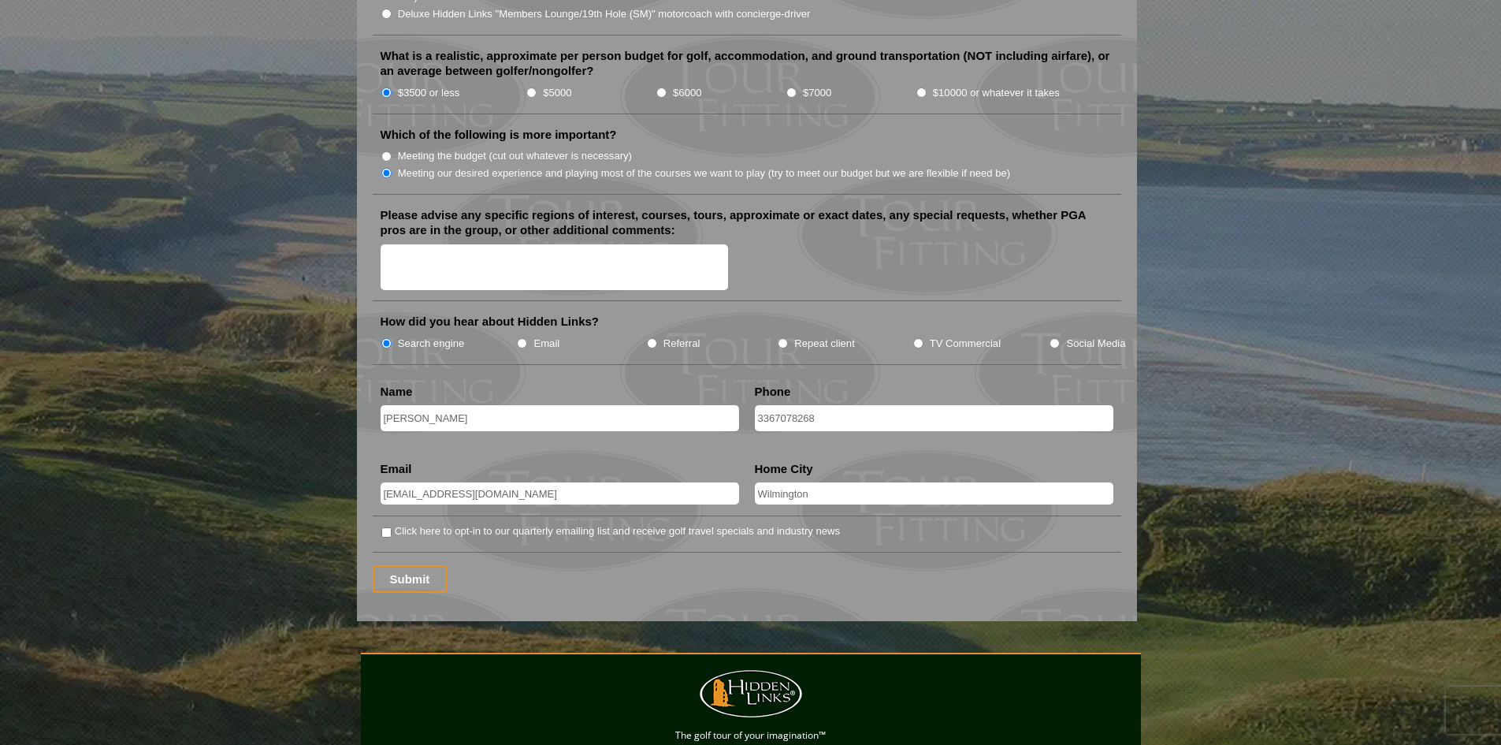
click at [828, 405] on input "3367078268" at bounding box center [934, 418] width 358 height 26
type input "3"
click at [694, 565] on div "Submit" at bounding box center [747, 579] width 748 height 28
click at [384, 527] on input "Click here to opt-in to our quarterly emailing list and receive golf travel spe…" at bounding box center [386, 532] width 10 height 10
checkbox input "true"
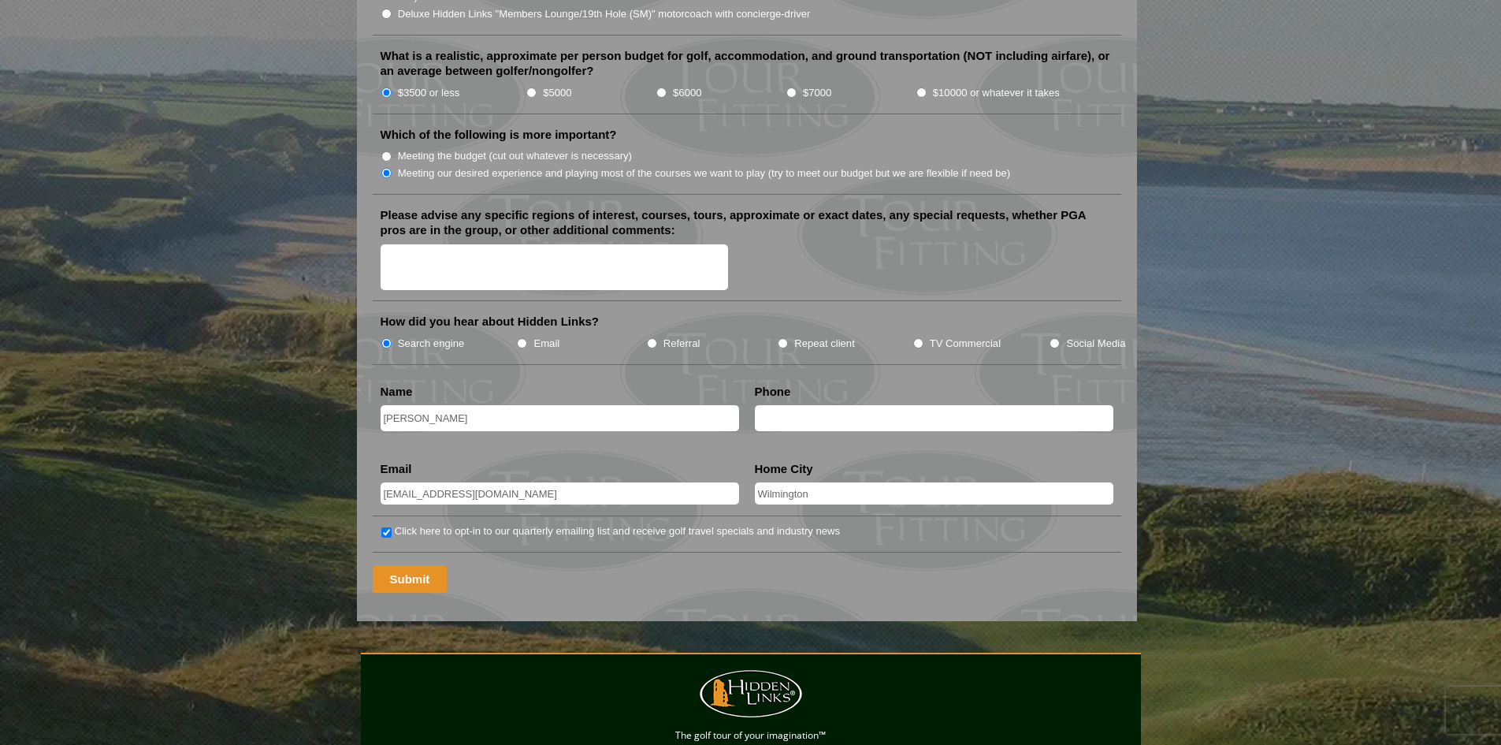
click at [414, 565] on input "Submit" at bounding box center [410, 579] width 75 height 28
